Goal: Task Accomplishment & Management: Manage account settings

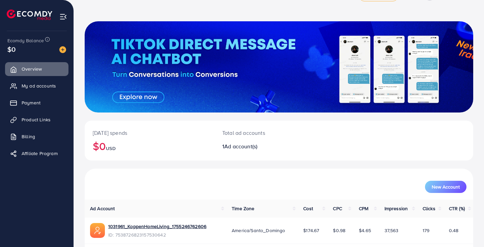
scroll to position [46, 0]
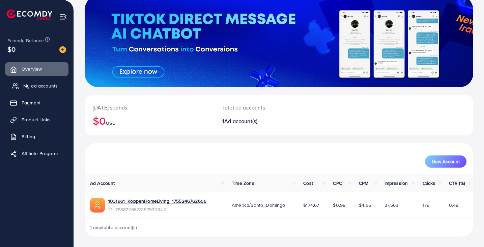
click at [53, 90] on link "My ad accounts" at bounding box center [36, 85] width 63 height 13
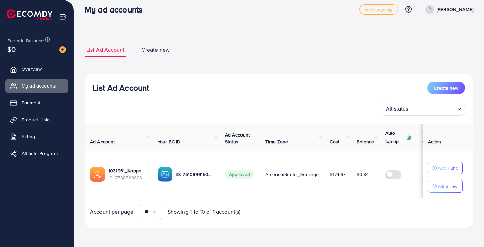
click at [256, 37] on div "List Ad Account Create new List Ad Account Create new All status Loading... Ad …" at bounding box center [279, 134] width 389 height 201
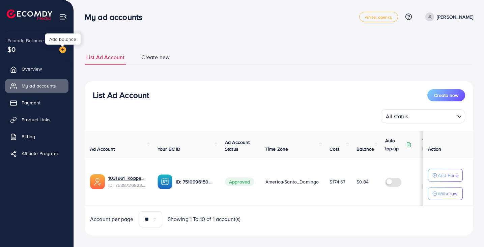
click at [64, 49] on img at bounding box center [62, 49] width 7 height 7
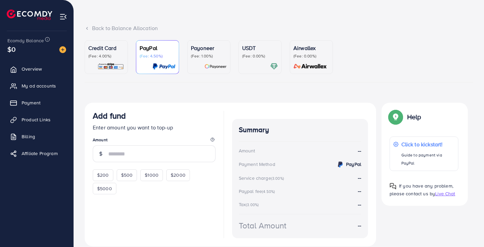
scroll to position [34, 0]
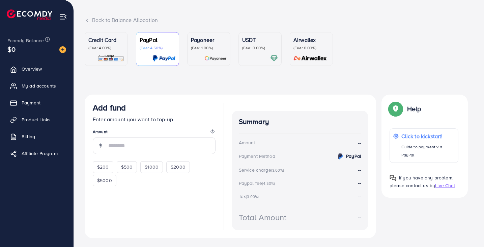
click at [387, 40] on ul "Credit Card (Fee: 4.00%) PayPal (Fee: 4.50%) Payoneer (Fee: 1.00%) USDT (Fee: 0…" at bounding box center [279, 53] width 389 height 42
click at [358, 78] on div "Credit Card (Fee: 4.00%) PayPal (Fee: 4.50%) Payoneer (Fee: 1.00%) USDT (Fee: 0…" at bounding box center [279, 141] width 389 height 219
click at [43, 66] on span "Overview" at bounding box center [33, 68] width 20 height 7
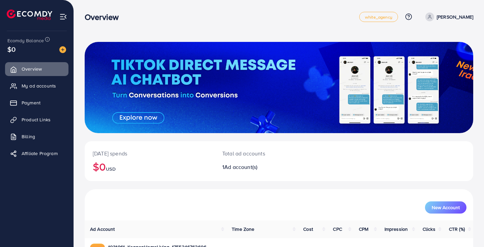
scroll to position [46, 0]
